Goal: Task Accomplishment & Management: Manage account settings

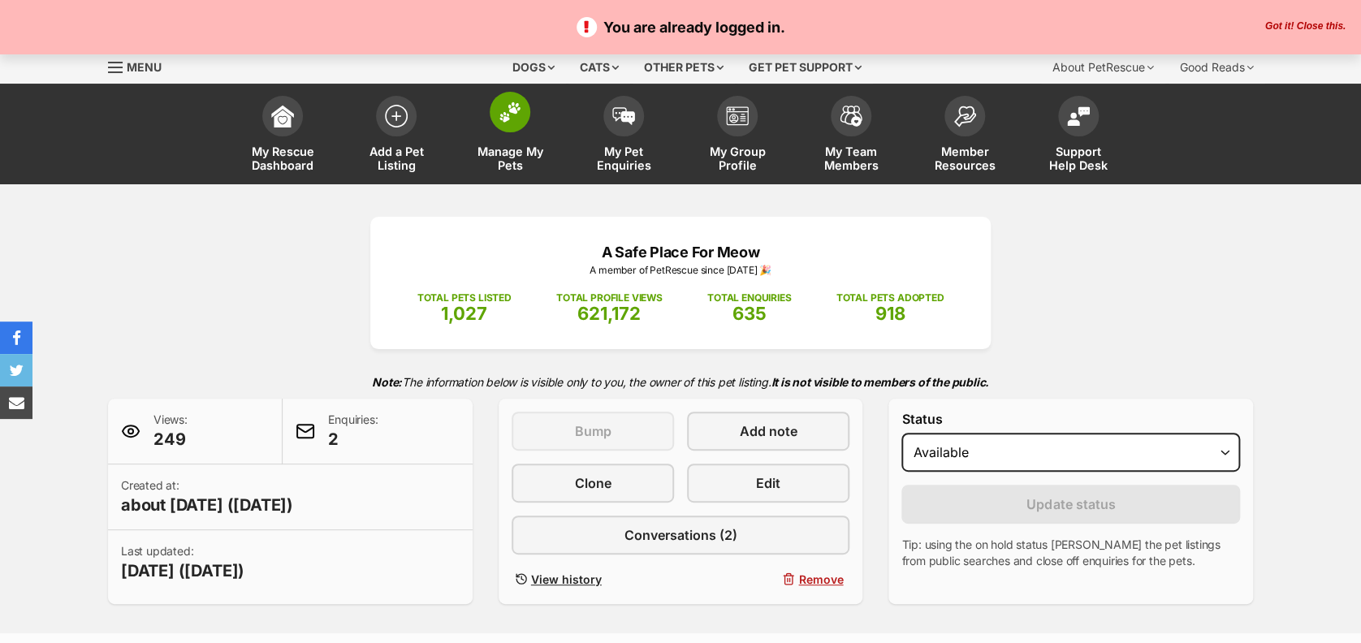
click at [510, 157] on span "Manage My Pets" at bounding box center [509, 159] width 73 height 28
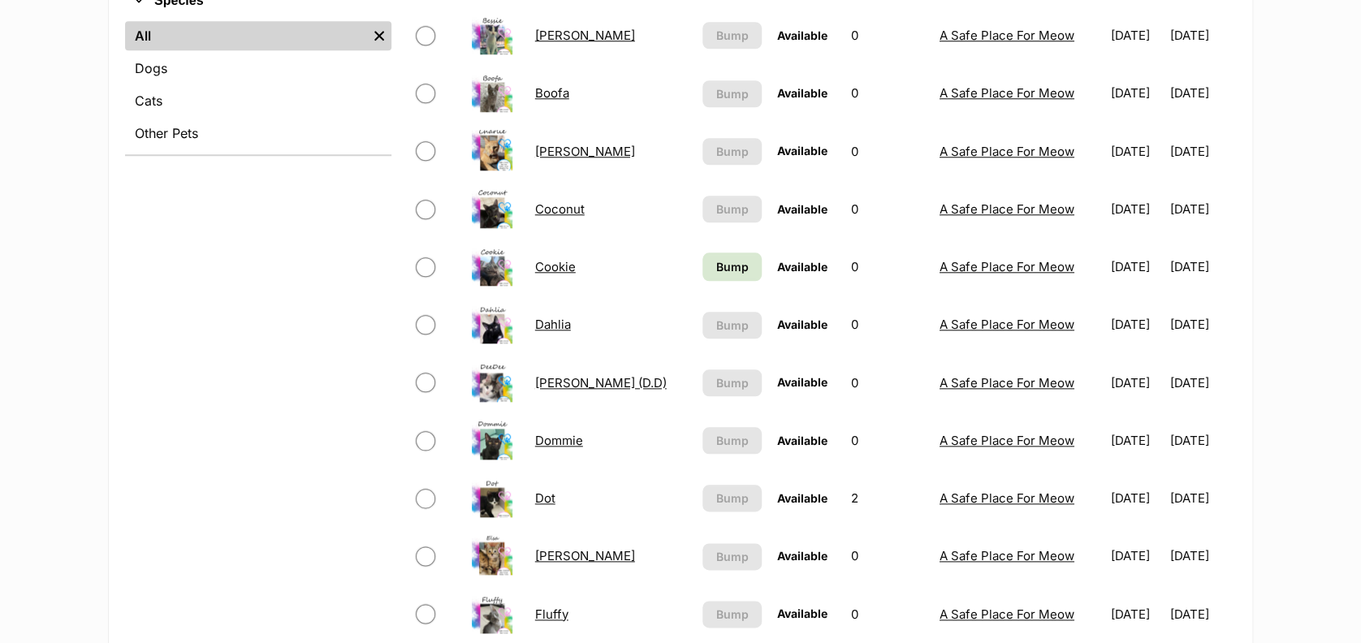
scroll to position [687, 0]
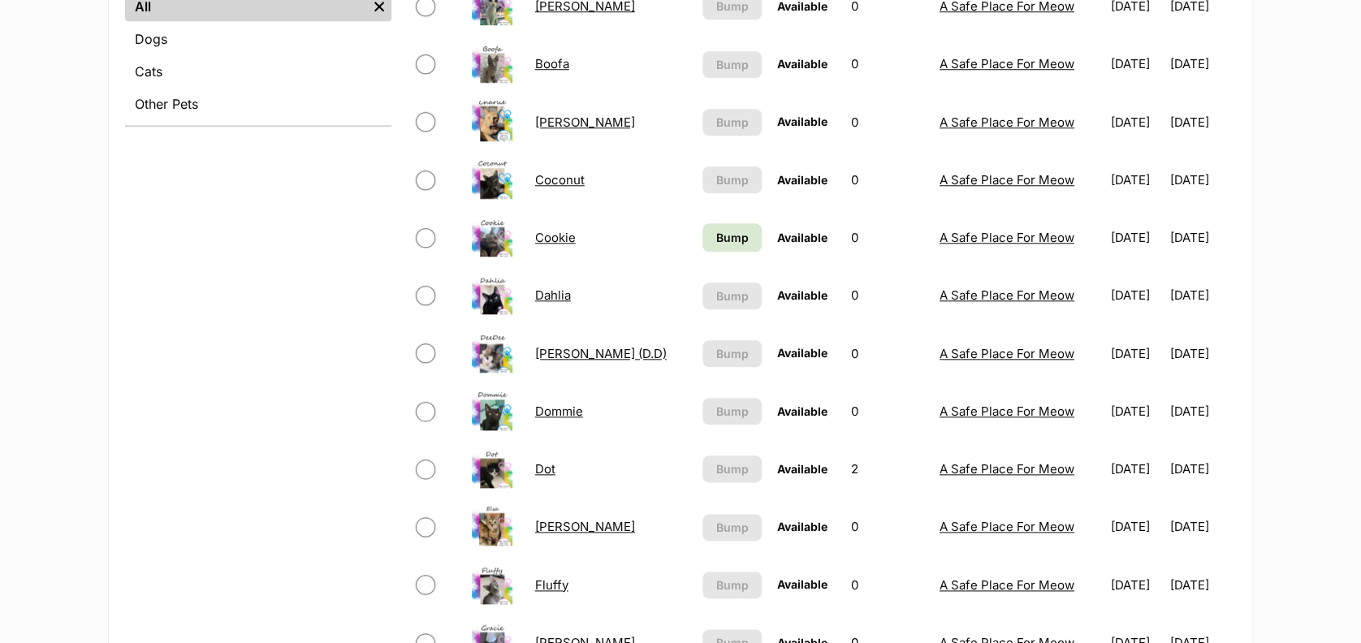
click at [545, 472] on link "Dot" at bounding box center [545, 468] width 20 height 15
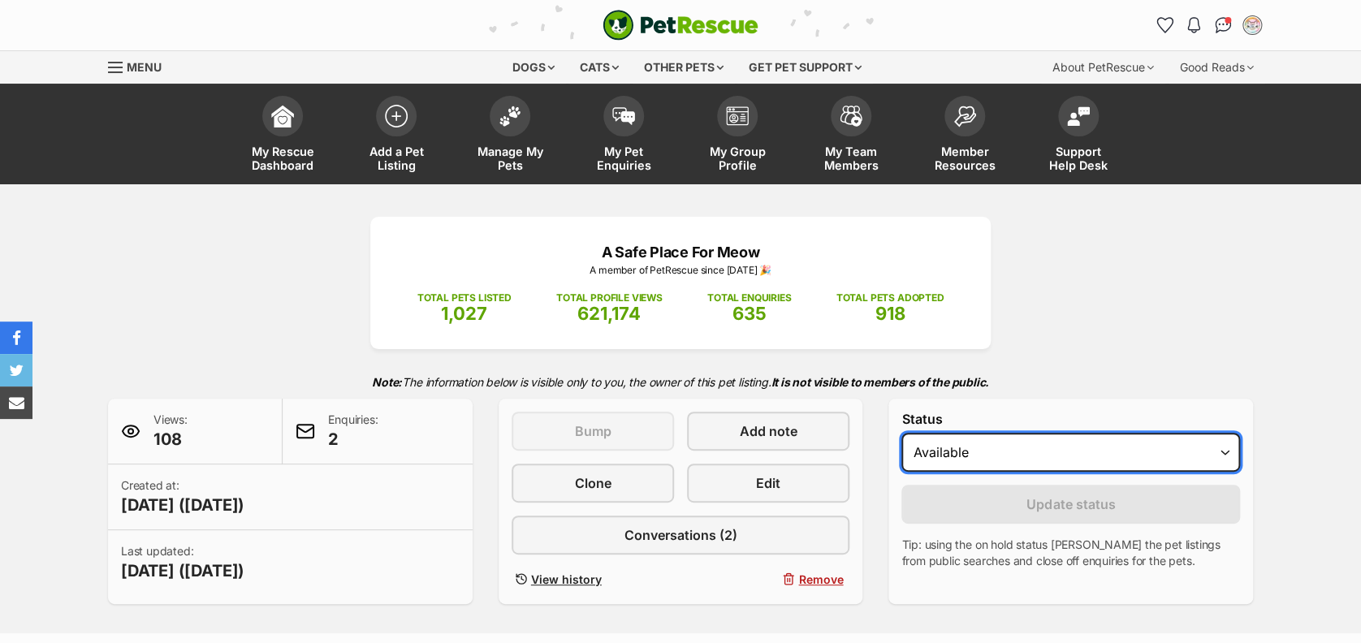
click at [1043, 452] on select "Draft - not available as listing has enquires Available On hold Adopted" at bounding box center [1070, 452] width 339 height 39
select select "rehomed"
click at [901, 434] on select "Draft - not available as listing has enquires Available On hold Adopted" at bounding box center [1070, 452] width 339 height 39
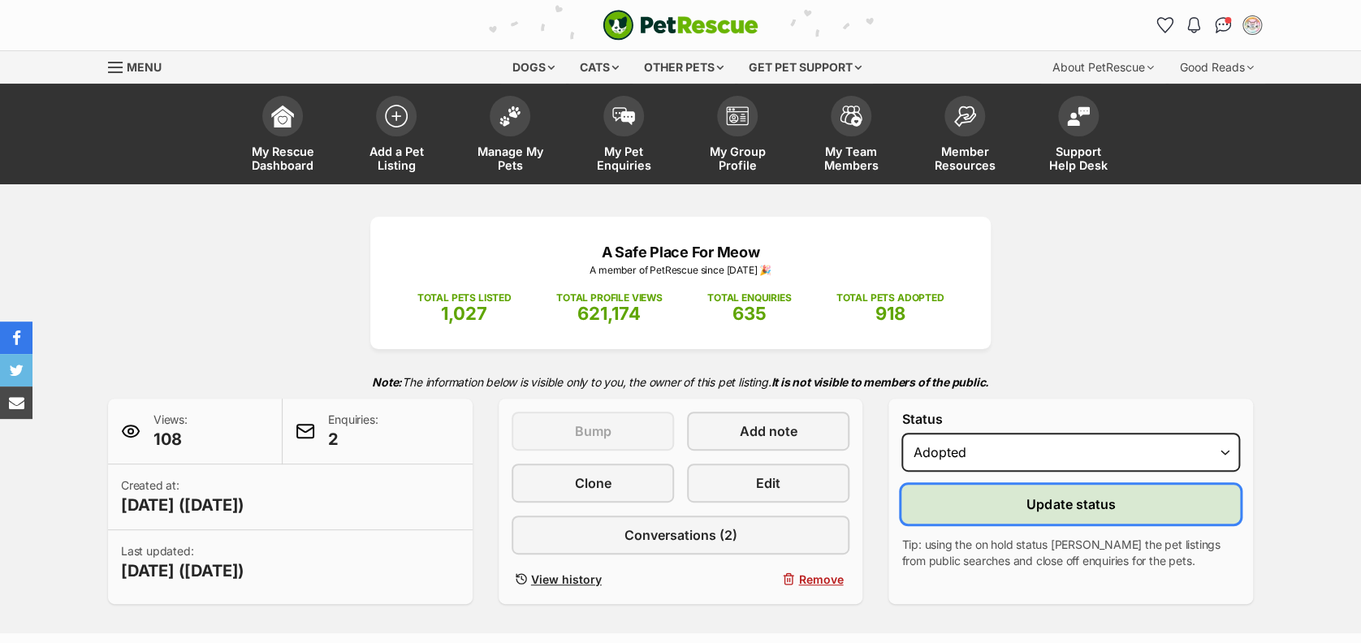
click at [1000, 509] on button "Update status" at bounding box center [1070, 504] width 339 height 39
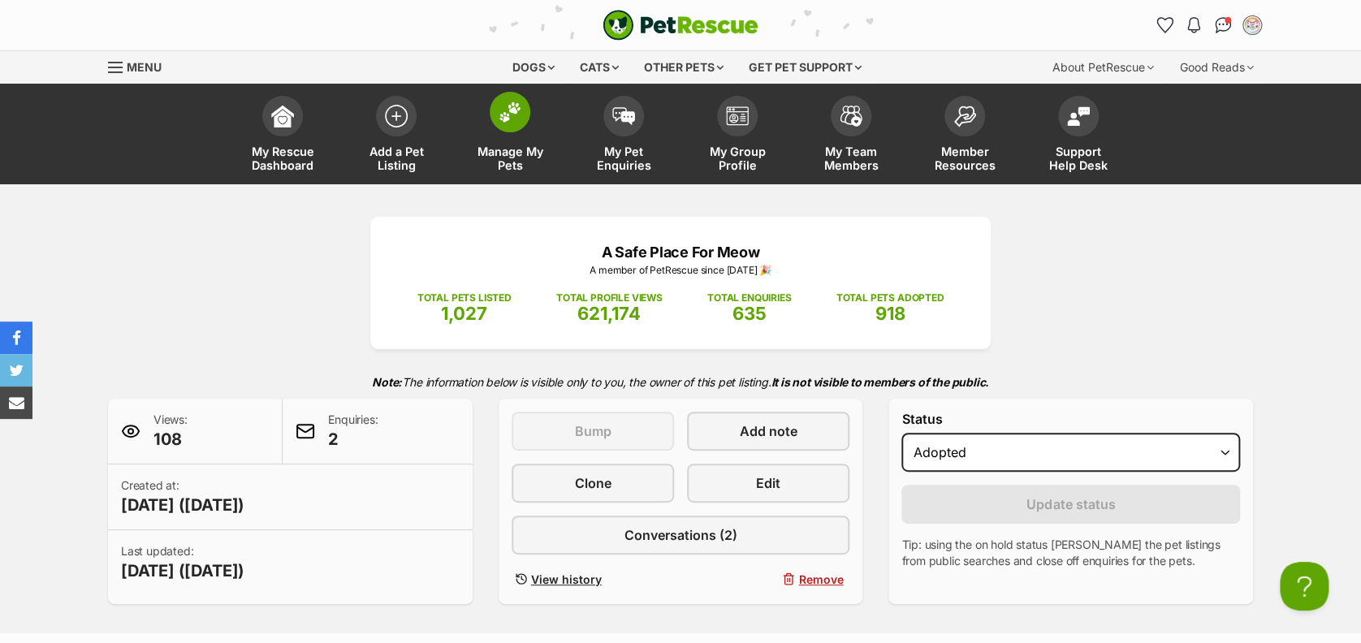
click at [521, 165] on span "Manage My Pets" at bounding box center [509, 159] width 73 height 28
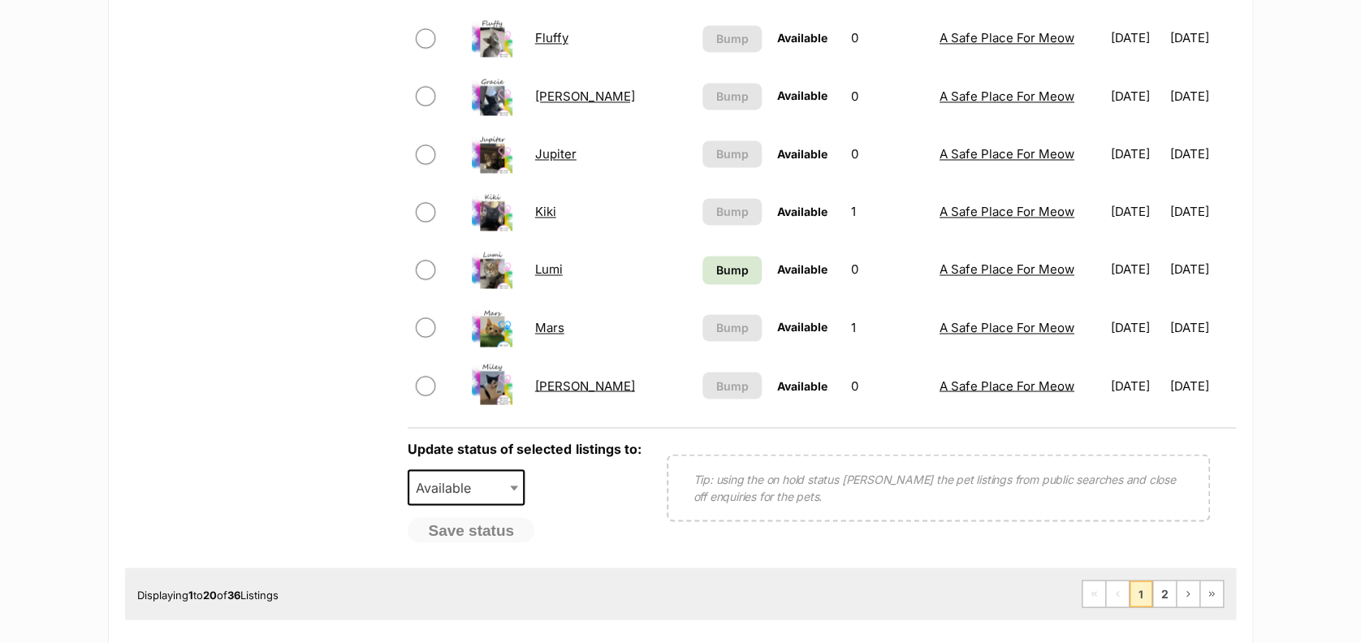
scroll to position [1192, 0]
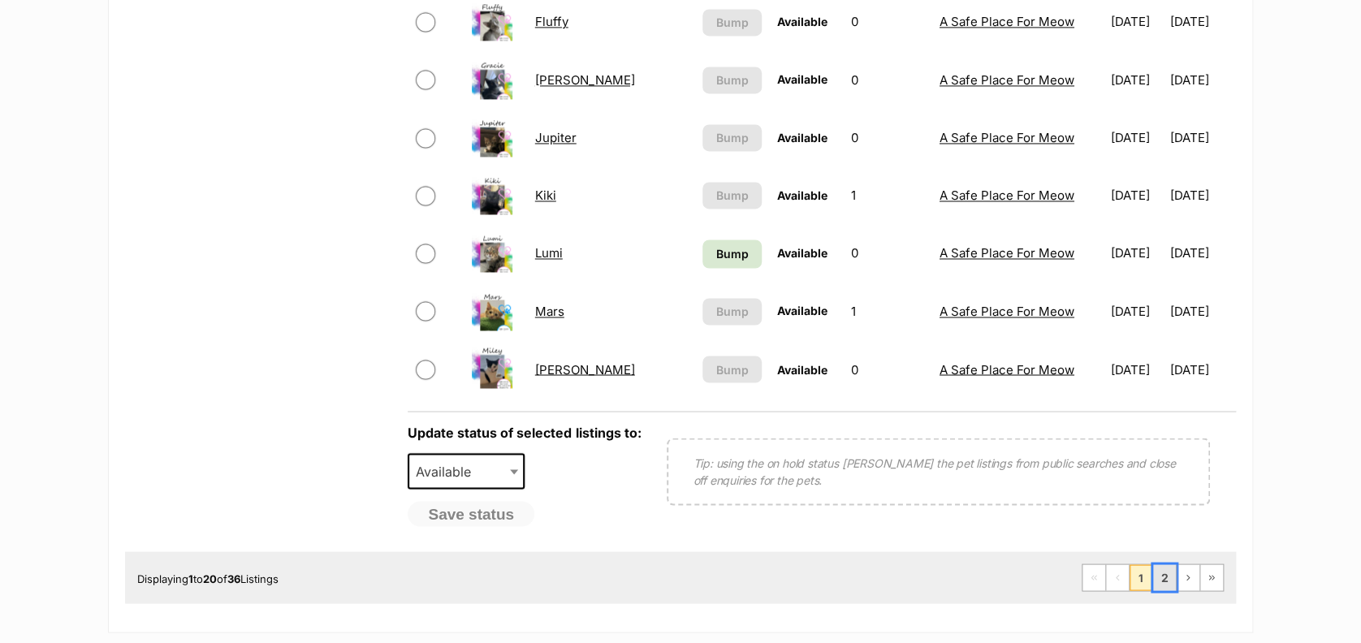
click at [1161, 581] on link "2" at bounding box center [1164, 577] width 23 height 26
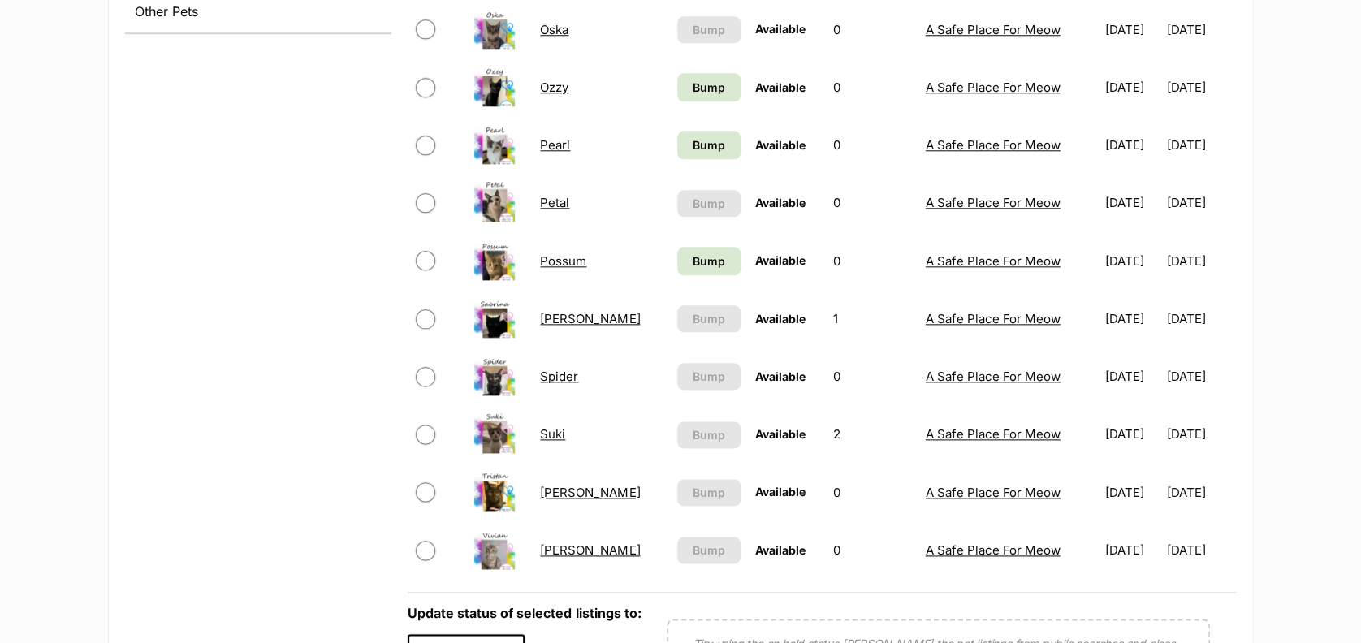
scroll to position [819, 0]
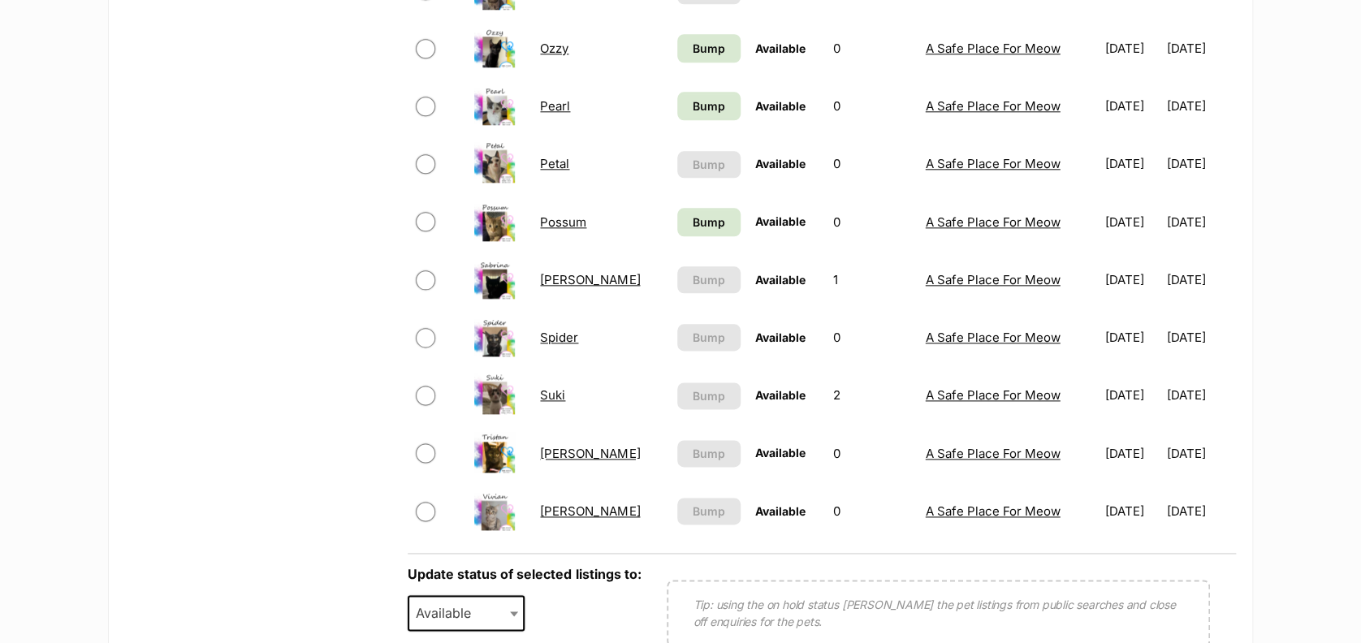
click at [557, 399] on link "Suki" at bounding box center [552, 394] width 25 height 15
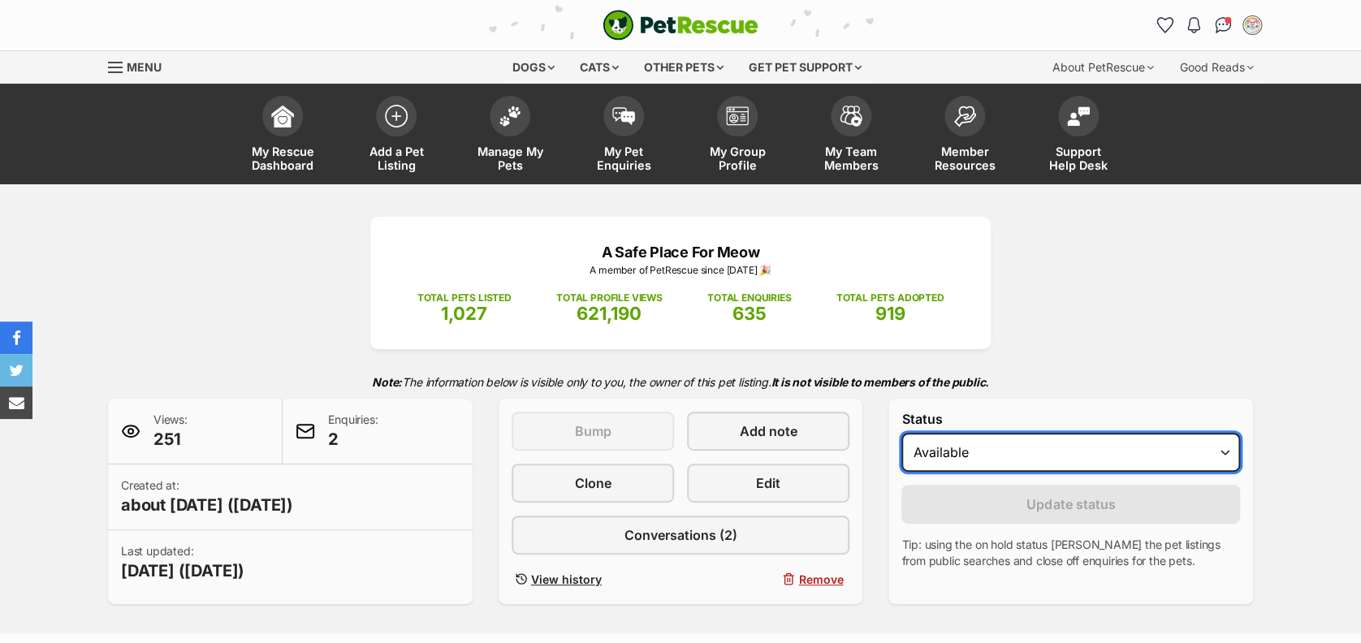
click at [1046, 442] on select "Draft - not available as listing has enquires Available On hold Adopted" at bounding box center [1070, 452] width 339 height 39
select select "on_hold"
click at [901, 434] on select "Draft - not available as listing has enquires Available On hold Adopted" at bounding box center [1070, 452] width 339 height 39
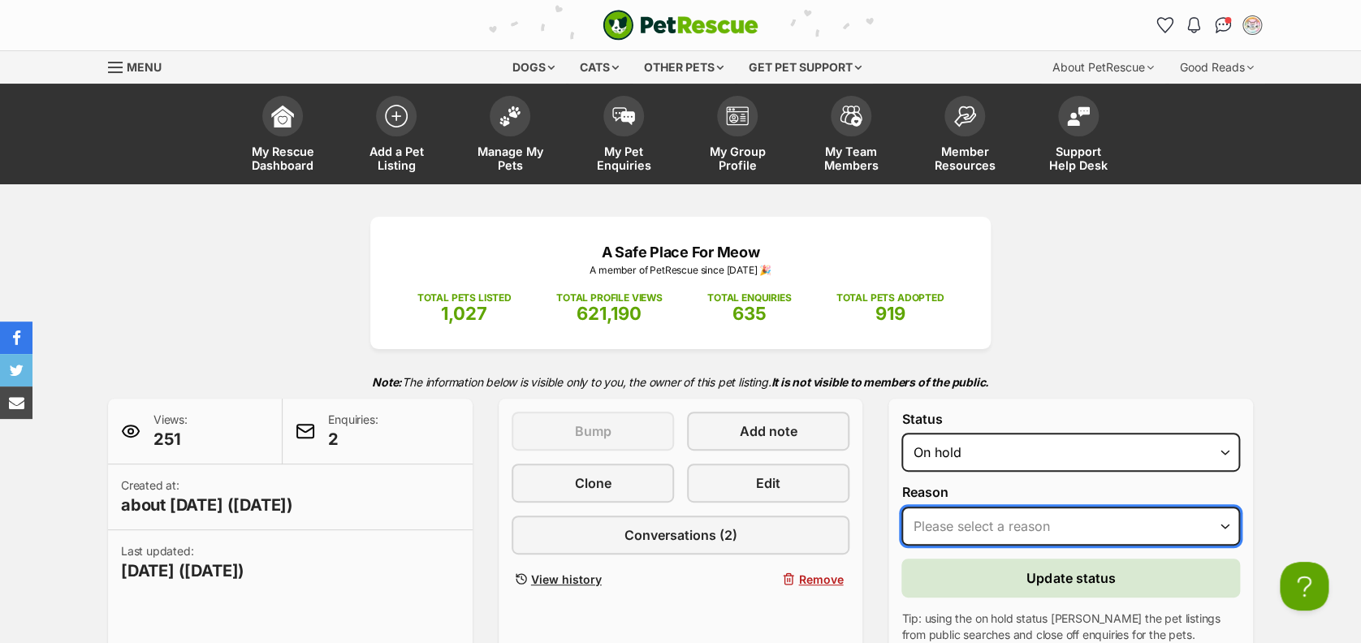
click at [1038, 526] on select "Please select a reason Medical reasons Reviewing applications Adoption pending …" at bounding box center [1070, 526] width 339 height 39
select select "adoption_pending"
click at [901, 507] on select "Please select a reason Medical reasons Reviewing applications Adoption pending …" at bounding box center [1070, 526] width 339 height 39
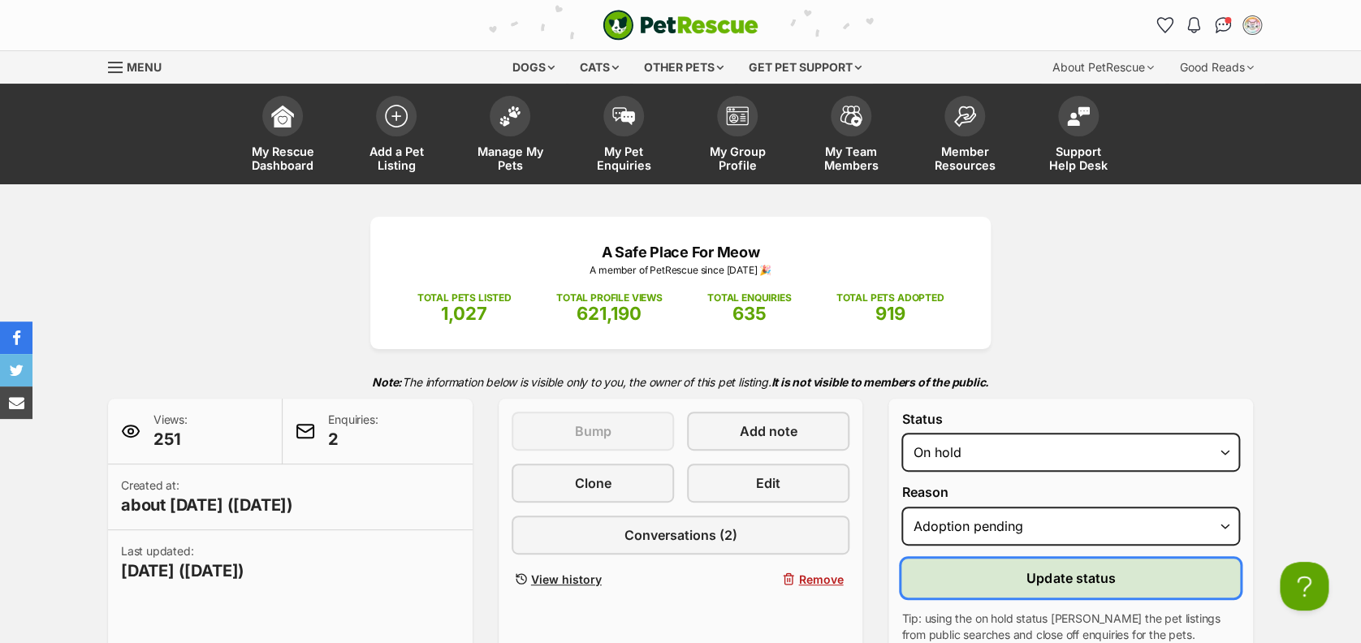
click at [1043, 573] on span "Update status" at bounding box center [1070, 577] width 89 height 19
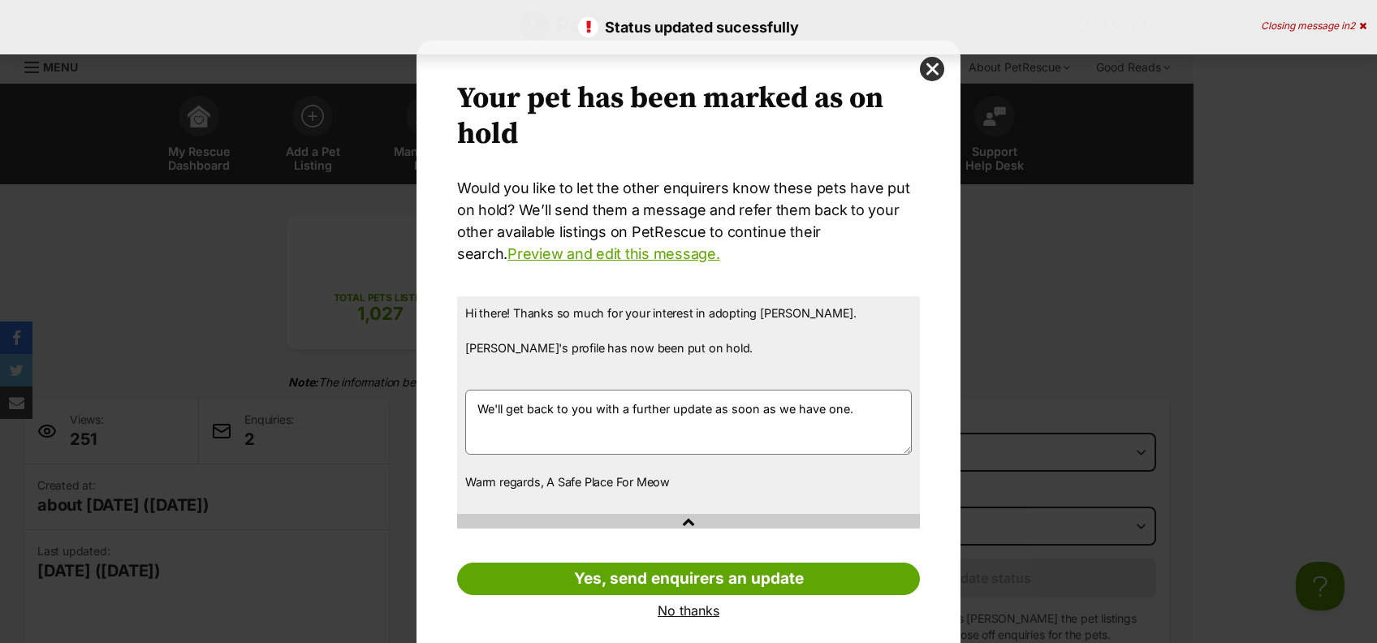
click at [677, 611] on link "No thanks" at bounding box center [688, 610] width 463 height 15
